Goal: Transaction & Acquisition: Purchase product/service

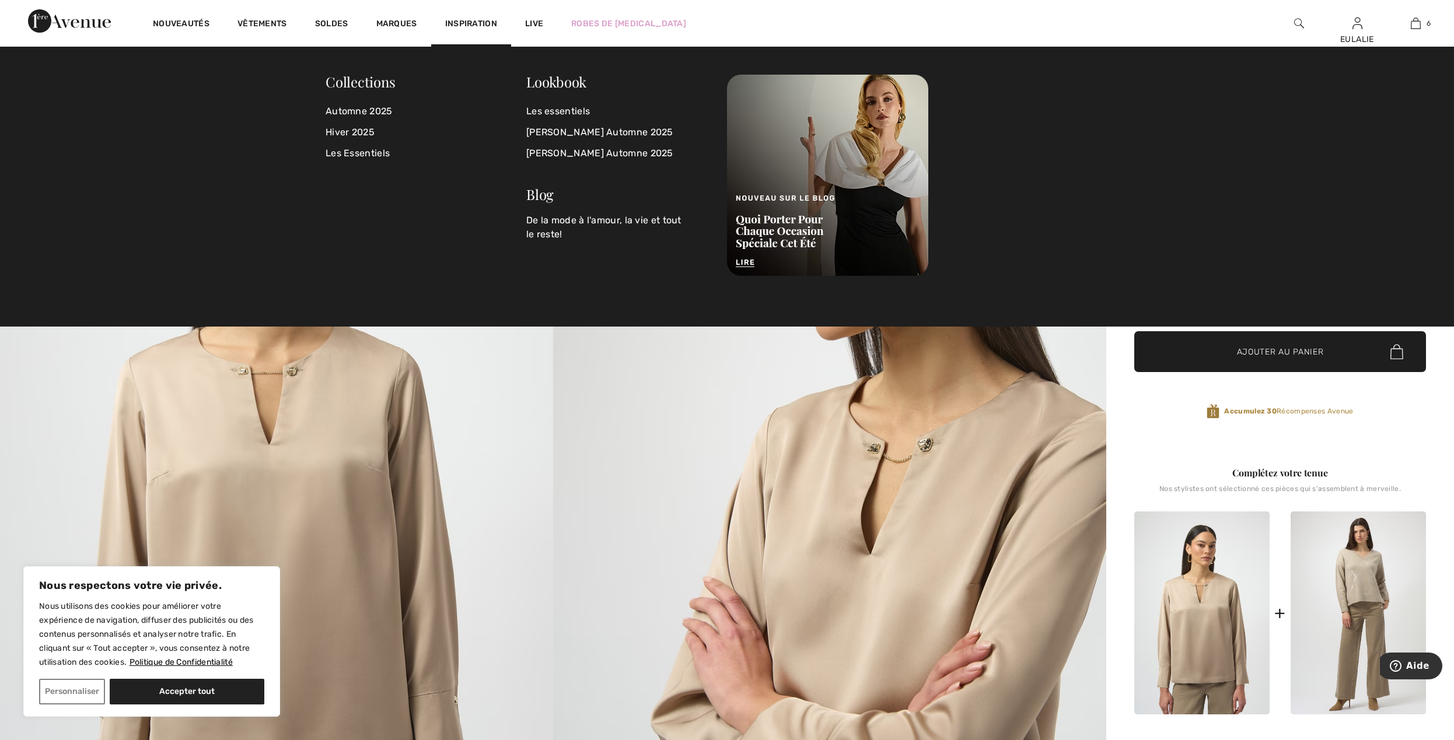
scroll to position [505, 0]
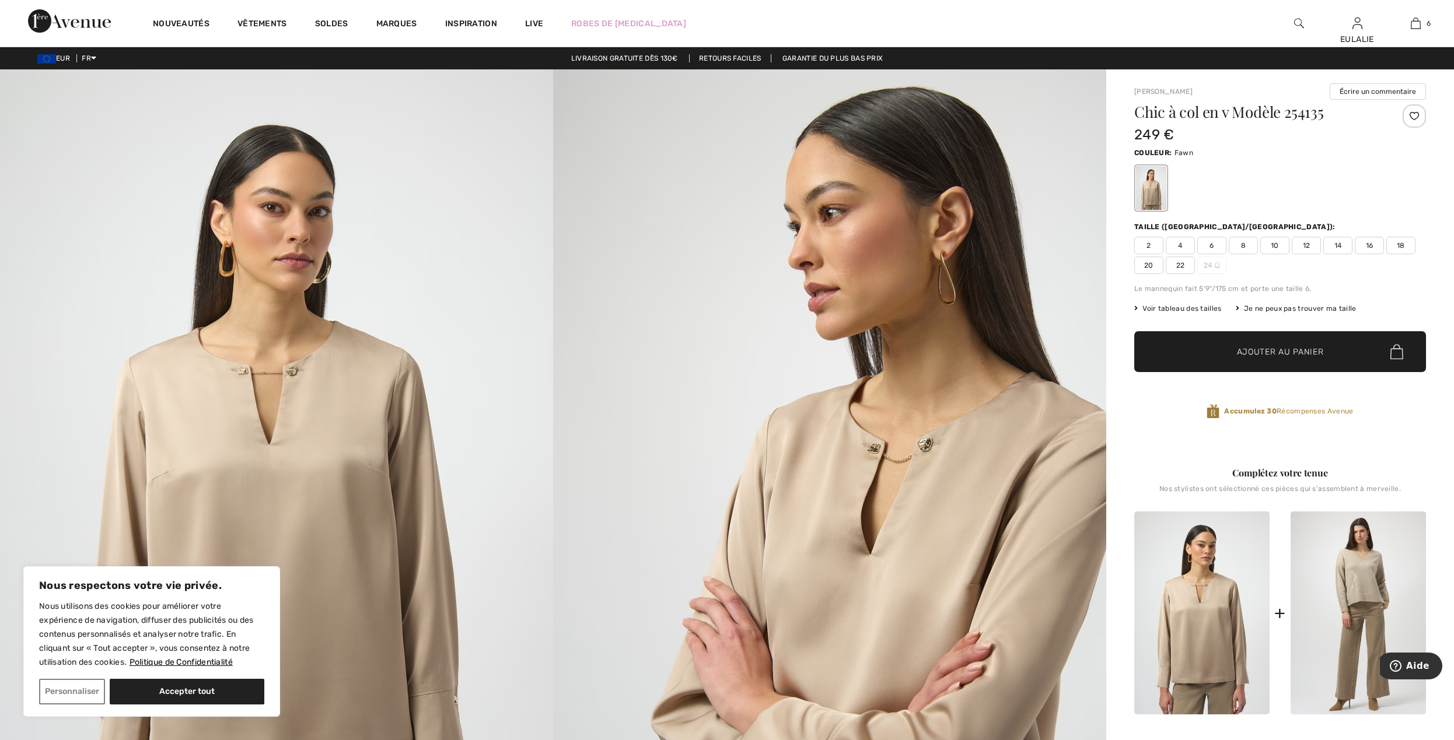
click at [1302, 244] on span "12" at bounding box center [1306, 246] width 29 height 18
click at [1289, 347] on span "Ajouter au panier" at bounding box center [1280, 352] width 87 height 12
click at [1341, 246] on span "14" at bounding box center [1337, 246] width 29 height 18
click at [1305, 243] on span "12" at bounding box center [1306, 246] width 29 height 18
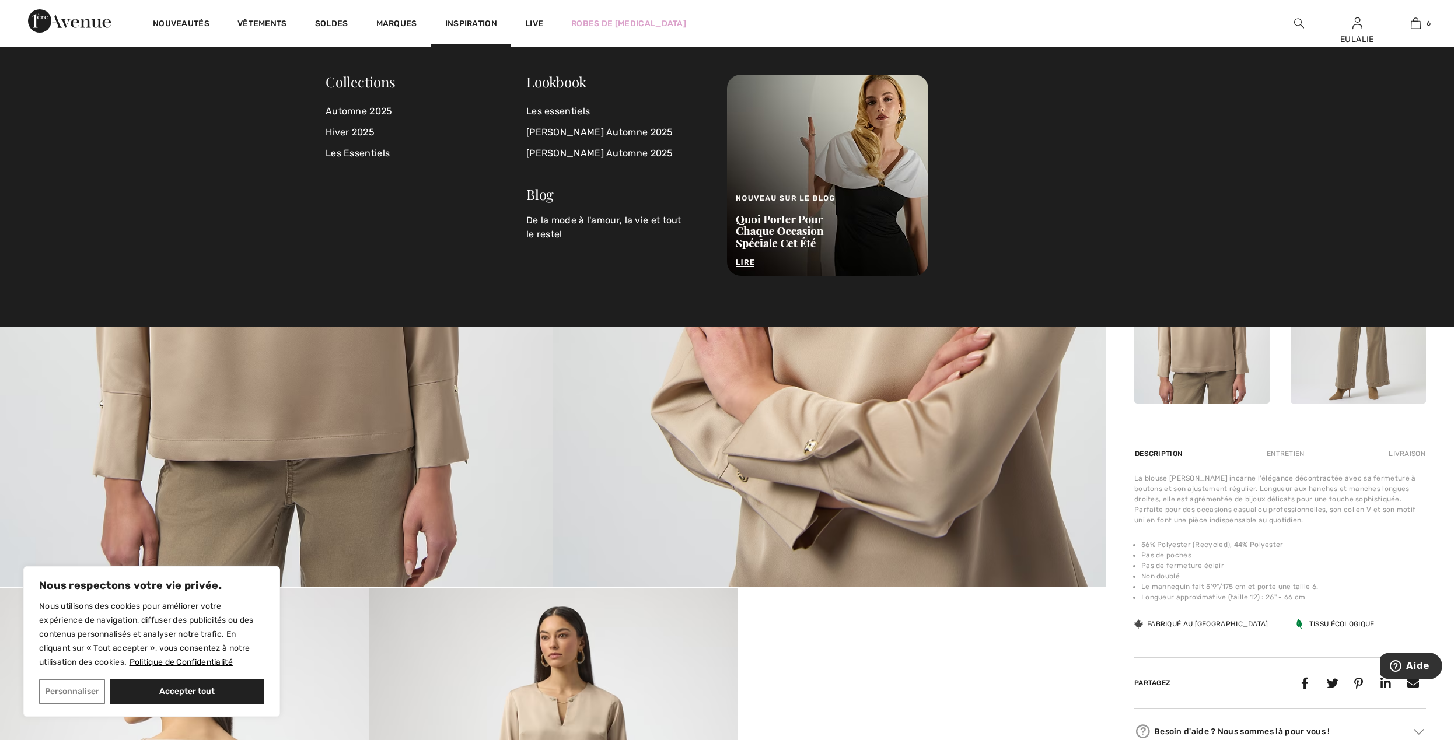
scroll to position [0, 0]
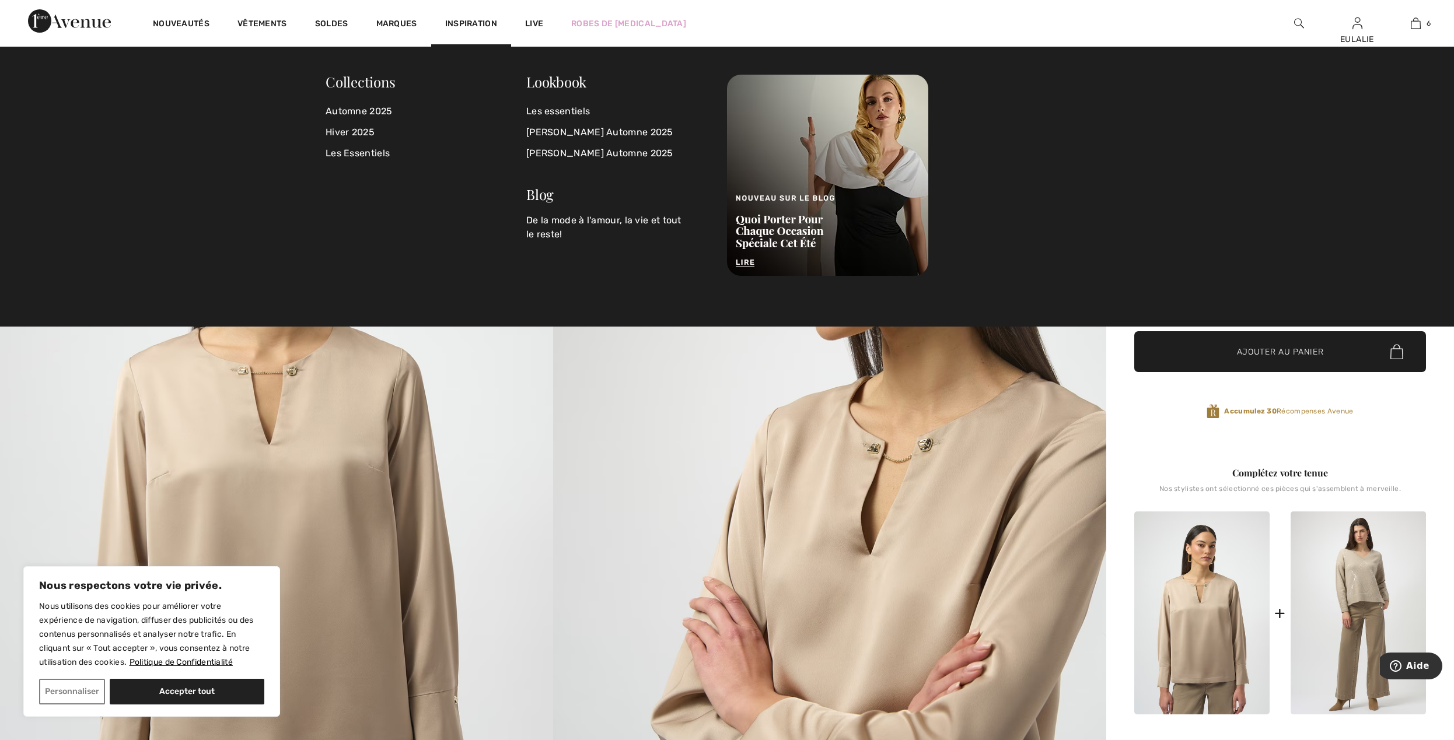
click at [1420, 431] on div "Accumulez [STREET_ADDRESS]" at bounding box center [1280, 414] width 292 height 48
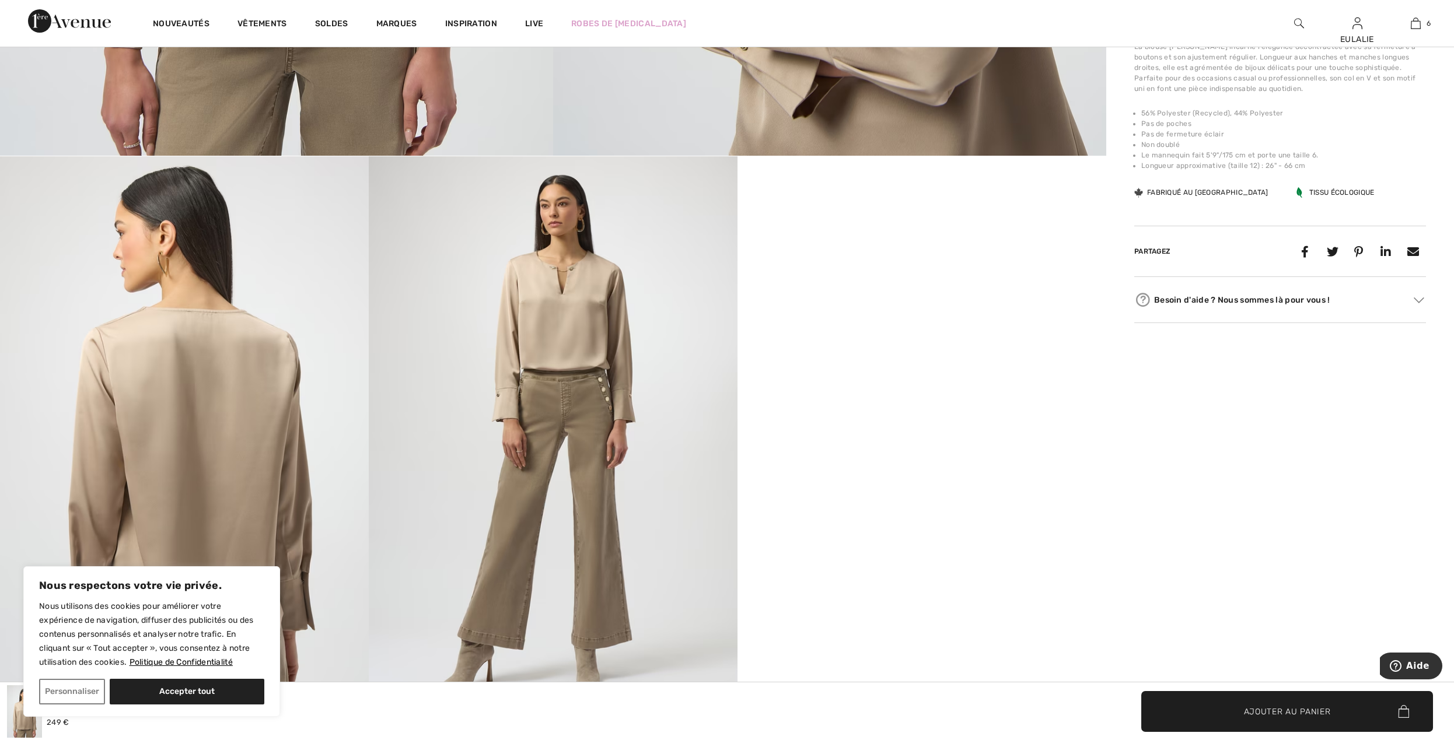
scroll to position [778, 0]
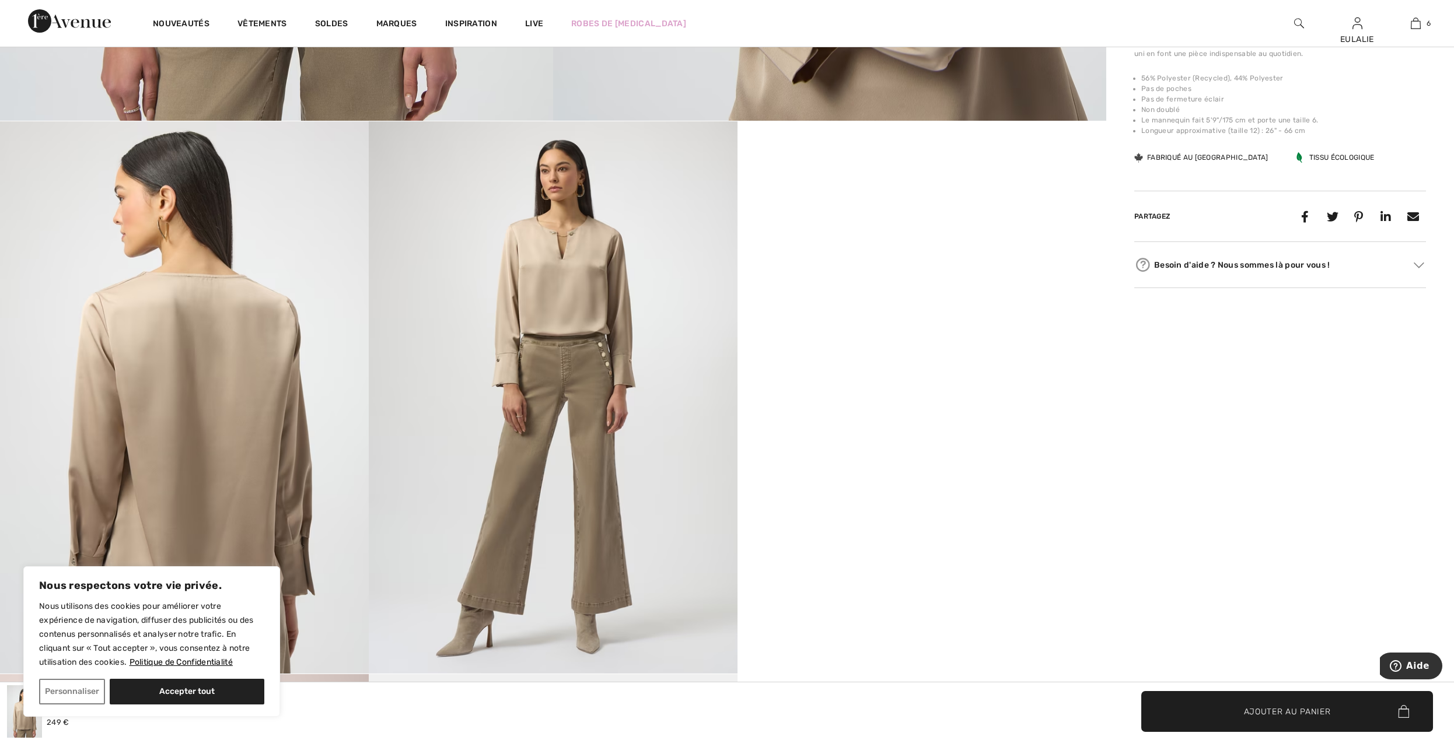
click at [635, 477] on img at bounding box center [553, 397] width 369 height 553
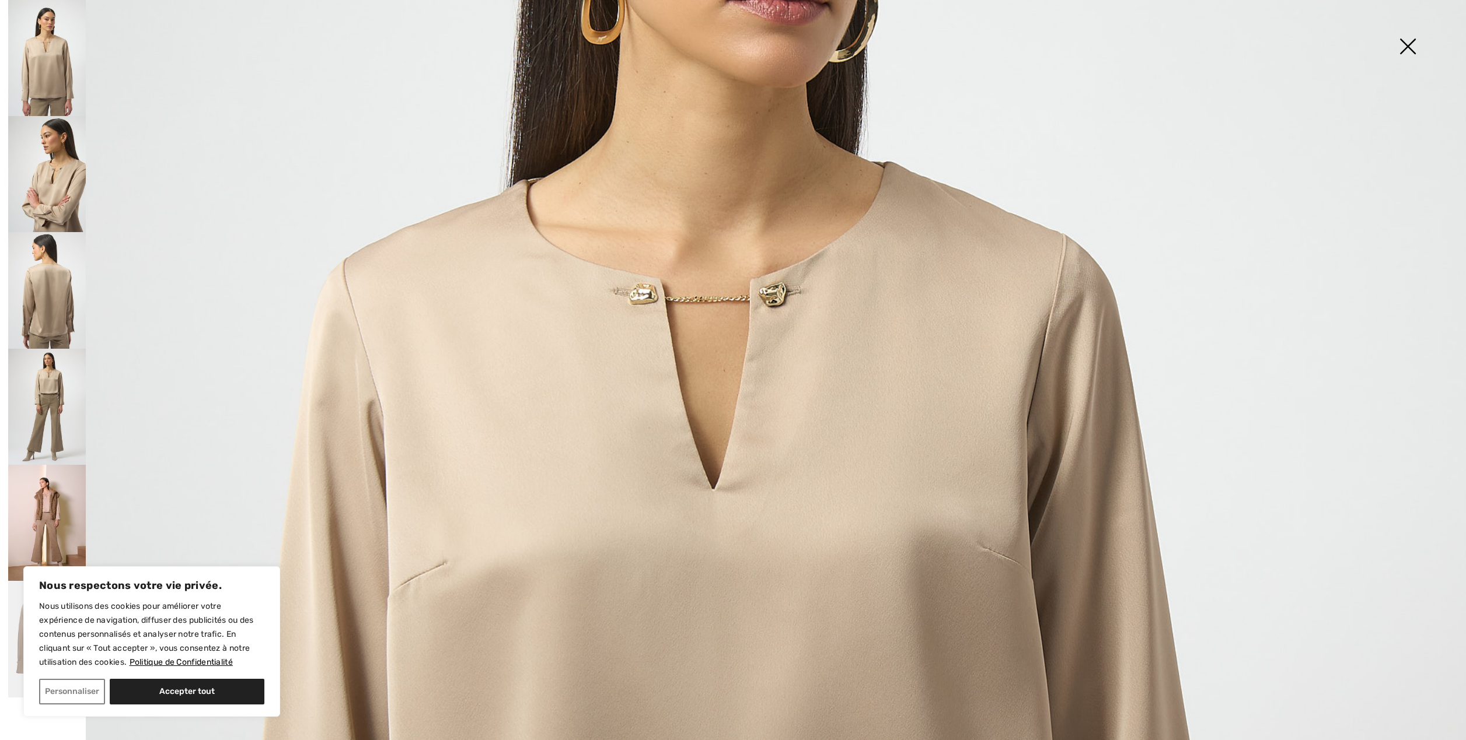
click at [635, 485] on img at bounding box center [733, 593] width 1466 height 2196
